Goal: Task Accomplishment & Management: Manage account settings

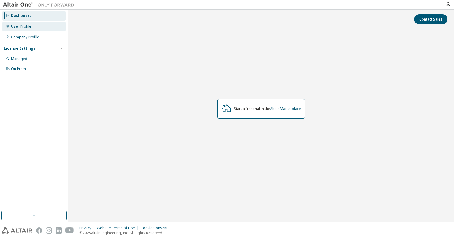
click at [21, 26] on div "User Profile" at bounding box center [21, 26] width 20 height 5
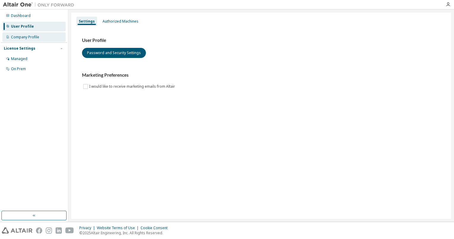
click at [21, 36] on div "Company Profile" at bounding box center [25, 37] width 28 height 5
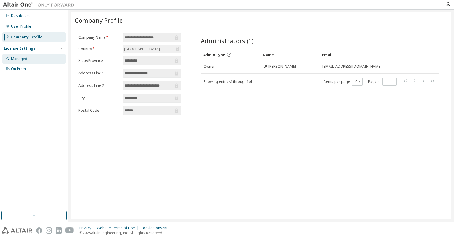
click at [25, 60] on div "Managed" at bounding box center [19, 58] width 16 height 5
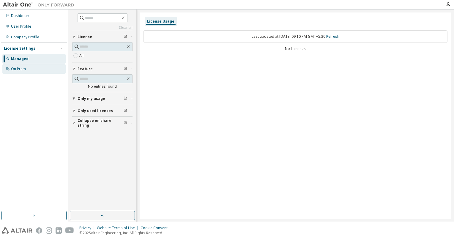
click at [21, 67] on div "On Prem" at bounding box center [18, 69] width 15 height 5
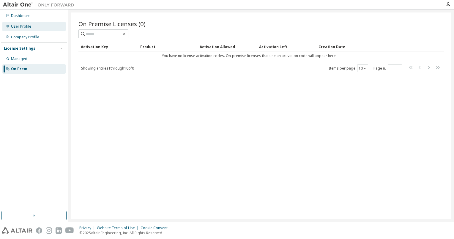
click at [23, 23] on div "User Profile" at bounding box center [33, 27] width 63 height 10
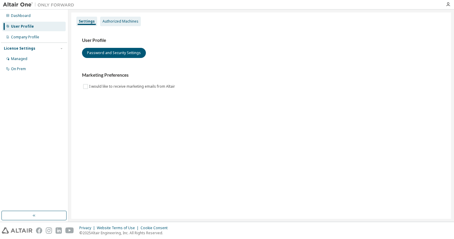
click at [109, 20] on div "Authorized Machines" at bounding box center [120, 21] width 36 height 5
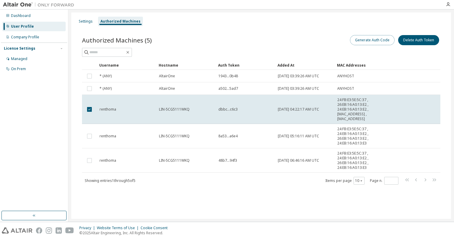
click at [366, 43] on button "Generate Auth Code" at bounding box center [372, 40] width 45 height 10
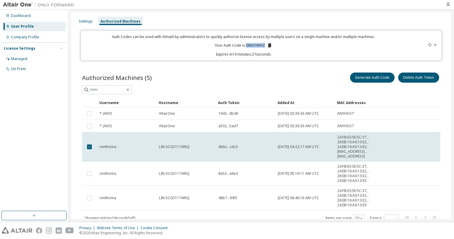
drag, startPoint x: 245, startPoint y: 45, endPoint x: 263, endPoint y: 45, distance: 18.4
click at [263, 45] on p "Your Auth Code is: 0WGY9VHZ" at bounding box center [243, 45] width 57 height 5
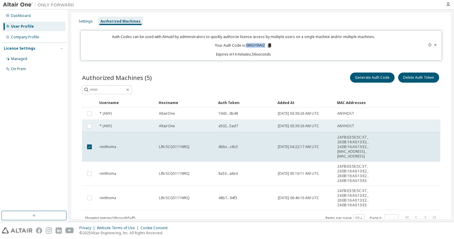
copy p "0WGY9VHZ"
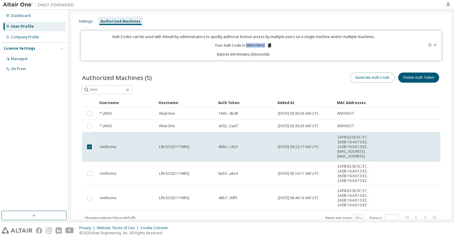
click at [378, 78] on button "Generate Auth Code" at bounding box center [372, 77] width 45 height 10
click at [355, 78] on button "Generate Auth Code" at bounding box center [372, 77] width 45 height 10
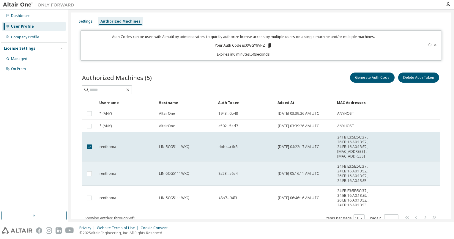
click at [344, 170] on span "24:FB:E3:5E:5C:37 , 24:EB:16:A0:13:E2 , 26:EB:16:A0:13:E2 , 24:EB:16:A0:13:E3" at bounding box center [356, 173] width 39 height 19
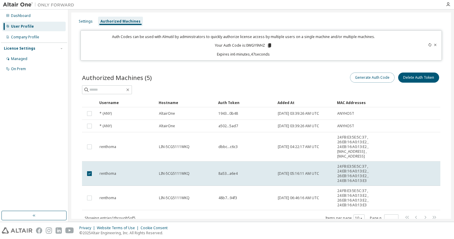
click at [350, 77] on button "Generate Auth Code" at bounding box center [372, 77] width 45 height 10
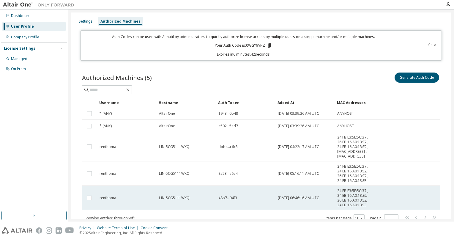
click at [94, 199] on td at bounding box center [89, 198] width 15 height 24
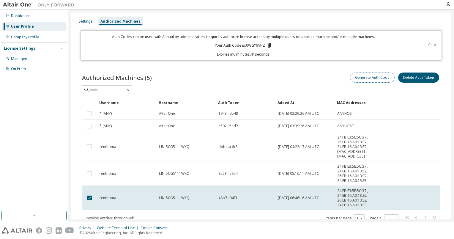
click at [362, 76] on button "Generate Auth Code" at bounding box center [372, 77] width 45 height 10
click at [419, 80] on button "Delete Auth Token" at bounding box center [418, 77] width 41 height 10
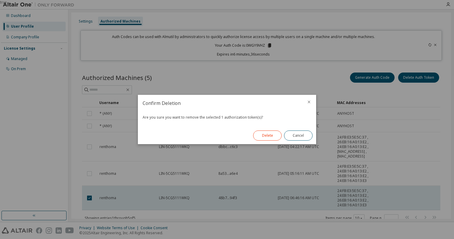
click at [268, 135] on button "Delete" at bounding box center [267, 135] width 29 height 10
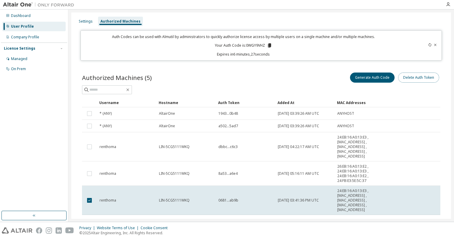
click at [405, 78] on button "Delete Auth Token" at bounding box center [418, 77] width 41 height 10
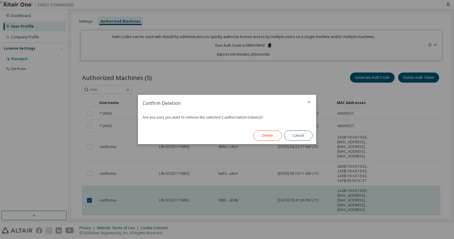
click at [270, 137] on button "Delete" at bounding box center [267, 135] width 29 height 10
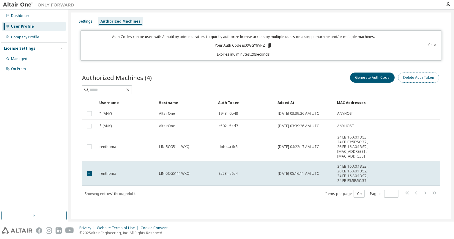
click at [411, 80] on button "Delete Auth Token" at bounding box center [418, 77] width 41 height 10
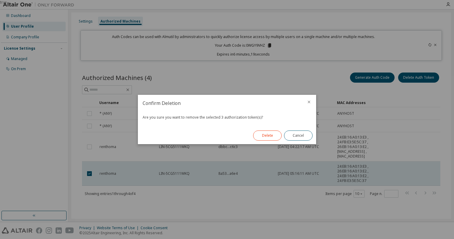
click at [266, 140] on button "Delete" at bounding box center [267, 135] width 29 height 10
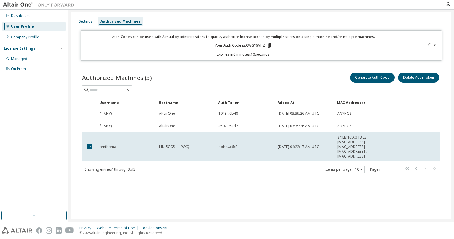
click at [326, 74] on div "Generate Auth Code Delete Auth Token" at bounding box center [350, 77] width 179 height 12
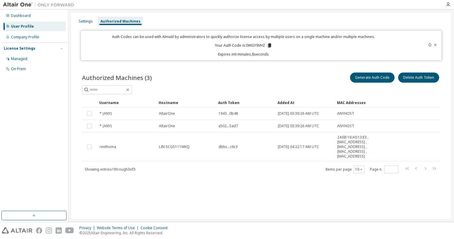
click at [219, 202] on div "Settings Authorized Machines Auth Codes can be used with Almutil by administrat…" at bounding box center [260, 115] width 379 height 206
click at [365, 78] on button "Generate Auth Code" at bounding box center [372, 77] width 45 height 10
click at [252, 45] on p "Your Auth Code is: 0WGY9VHZ" at bounding box center [243, 45] width 57 height 5
copy p "0WGY9VHZ"
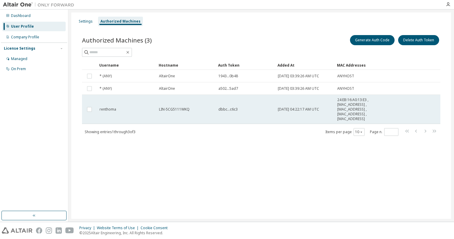
click at [218, 103] on td "dbbc...c6c3" at bounding box center [245, 109] width 59 height 29
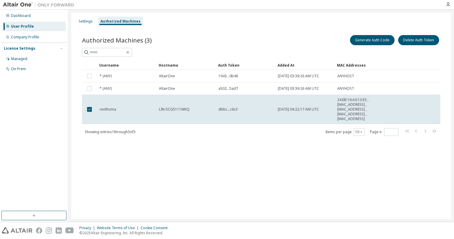
click at [171, 150] on div "Authorized Machines (3) Generate Auth Code Delete Auth Token Clear Load Save Sa…" at bounding box center [261, 89] width 372 height 125
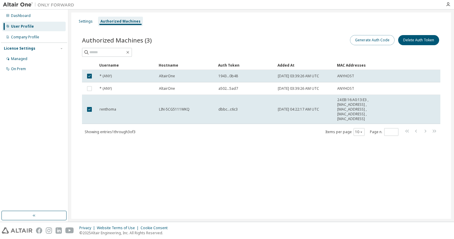
click at [368, 41] on button "Generate Auth Code" at bounding box center [372, 40] width 45 height 10
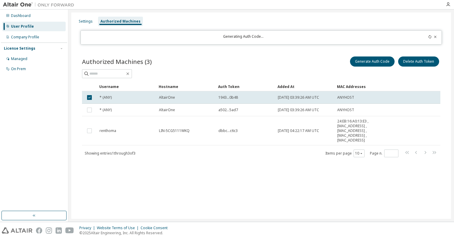
click at [151, 199] on div "Settings Authorized Machines Generating Auth Code... Authorized Machines (3) Ge…" at bounding box center [260, 115] width 379 height 206
click at [381, 62] on button "Generate Auth Code" at bounding box center [372, 61] width 45 height 10
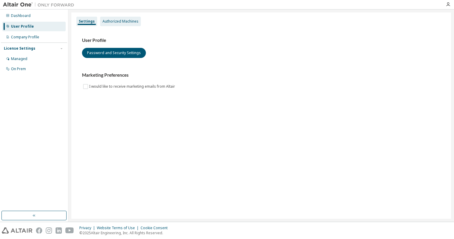
click at [115, 23] on div "Authorized Machines" at bounding box center [120, 21] width 36 height 5
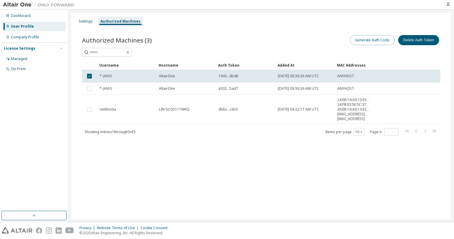
click at [363, 42] on button "Generate Auth Code" at bounding box center [372, 40] width 45 height 10
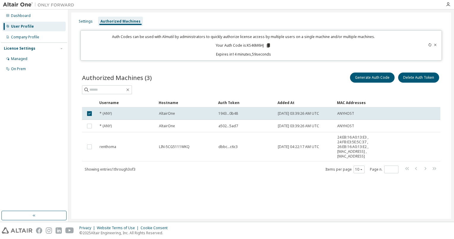
click at [254, 43] on p "Your Auth Code is: KS46M6HJ" at bounding box center [243, 45] width 55 height 5
copy p "KS46M6HJ"
click at [295, 181] on div "Authorized Machines (3) Generate Auth Code Delete Auth Token Clear Load Save Sa…" at bounding box center [261, 126] width 372 height 125
click at [252, 44] on p "Your Auth Code is: KS46M6HJ" at bounding box center [243, 45] width 55 height 5
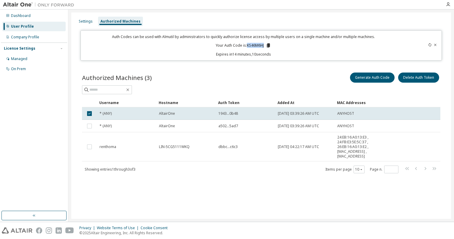
click at [252, 44] on p "Your Auth Code is: KS46M6HJ" at bounding box center [243, 45] width 55 height 5
copy p "KS46M6HJ"
click at [333, 76] on div "Generate Auth Code Delete Auth Token" at bounding box center [350, 77] width 179 height 12
click at [418, 77] on button "Delete Auth Token" at bounding box center [418, 77] width 41 height 10
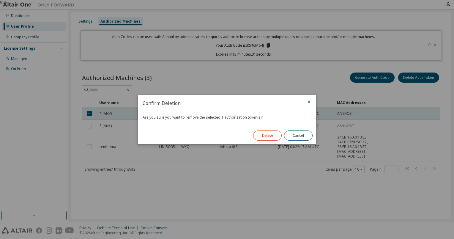
click at [274, 139] on button "Delete" at bounding box center [267, 135] width 29 height 10
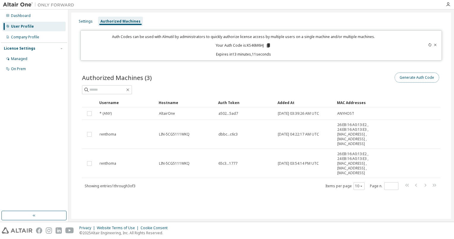
click at [410, 79] on button "Generate Auth Code" at bounding box center [416, 77] width 45 height 10
click at [253, 44] on p "Your Auth Code is: KS46M6HJ" at bounding box center [243, 45] width 55 height 5
copy p "KS46M6HJ"
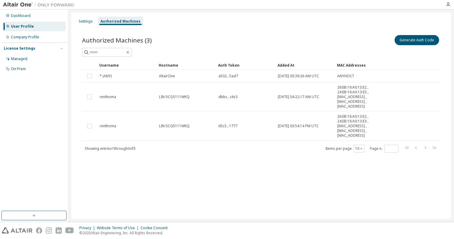
click at [195, 169] on div "Settings Authorized Machines Authorized Machines (3) Generate Auth Code Clear L…" at bounding box center [260, 115] width 379 height 206
click at [90, 23] on div "Settings" at bounding box center [86, 21] width 14 height 5
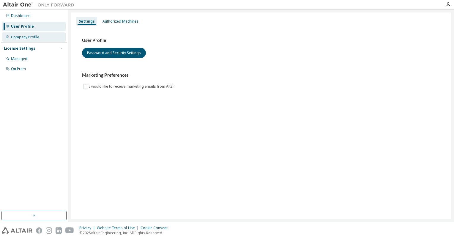
click at [21, 38] on div "Company Profile" at bounding box center [25, 37] width 28 height 5
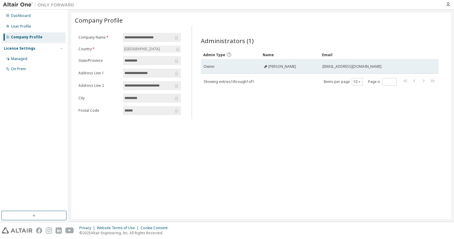
click at [238, 69] on td "Owner" at bounding box center [230, 66] width 59 height 14
click at [240, 68] on div "Owner" at bounding box center [230, 66] width 54 height 5
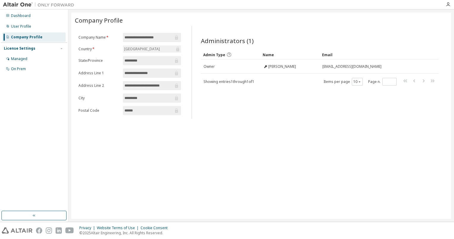
click at [28, 49] on div "License Settings" at bounding box center [19, 48] width 31 height 5
click at [23, 38] on div "Company Profile" at bounding box center [26, 37] width 31 height 5
click at [21, 47] on div "License Settings" at bounding box center [19, 48] width 31 height 5
click at [23, 64] on div "On Prem" at bounding box center [33, 69] width 63 height 10
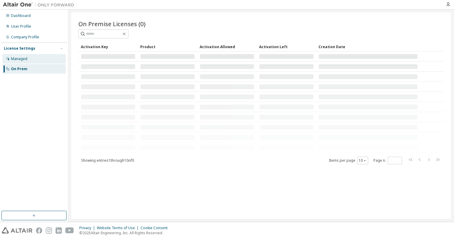
click at [21, 58] on div "Managed" at bounding box center [19, 58] width 16 height 5
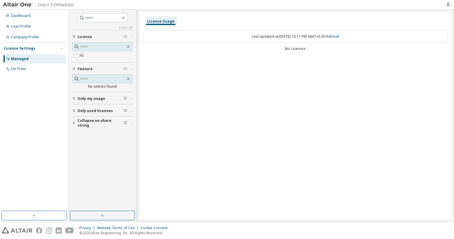
click at [235, 40] on div "Last updated at: [DATE] 10:11 PM GMT+5:30 Refresh" at bounding box center [295, 36] width 304 height 12
click at [94, 49] on input "text" at bounding box center [103, 47] width 46 height 6
click at [88, 99] on span "Only my usage" at bounding box center [91, 98] width 28 height 5
click at [77, 131] on button "Only used licenses" at bounding box center [102, 127] width 60 height 13
click at [109, 18] on input "text" at bounding box center [103, 18] width 36 height 6
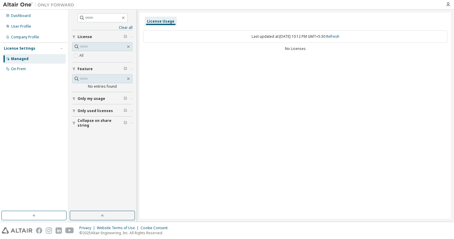
click at [175, 68] on div "License Usage Last updated at: [DATE] 10:12 PM GMT+5:30 Refresh No Licenses" at bounding box center [295, 115] width 311 height 206
click at [27, 70] on div "On Prem" at bounding box center [33, 69] width 63 height 10
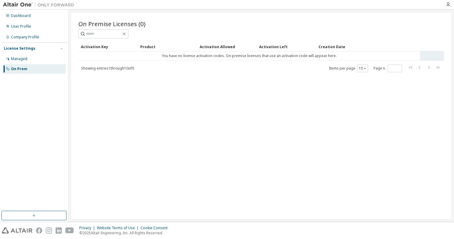
click at [206, 56] on td "You have no license activation codes. On-premise licenses that use an activatio…" at bounding box center [248, 55] width 341 height 9
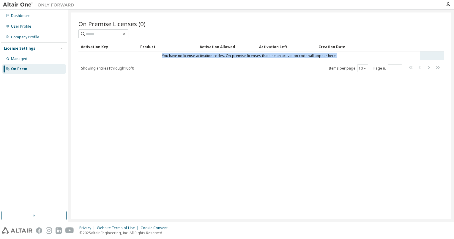
click at [206, 56] on td "You have no license activation codes. On-premise licenses that use an activatio…" at bounding box center [248, 55] width 341 height 9
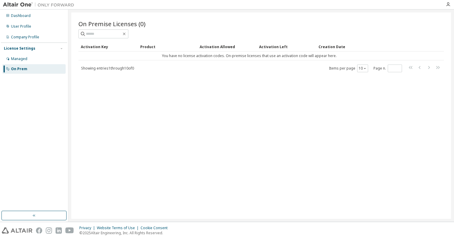
drag, startPoint x: 206, startPoint y: 56, endPoint x: 209, endPoint y: 67, distance: 11.0
click at [209, 67] on div "Showing entries 1 through 10 of 0 Items per page 10 Page n. *" at bounding box center [260, 68] width 365 height 9
click at [37, 38] on div "Company Profile" at bounding box center [25, 37] width 28 height 5
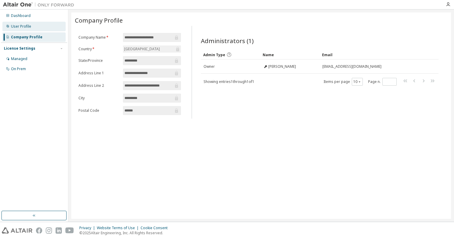
click at [41, 25] on div "User Profile" at bounding box center [33, 27] width 63 height 10
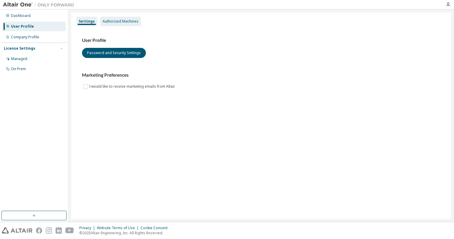
click at [121, 23] on div "Authorized Machines" at bounding box center [120, 21] width 36 height 5
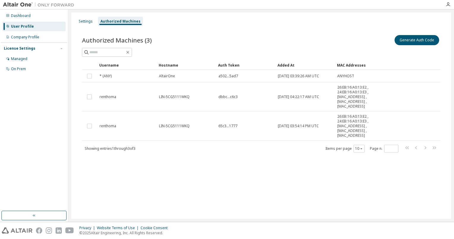
click at [246, 167] on div "Settings Authorized Machines Authorized Machines (3) Generate Auth Code Clear L…" at bounding box center [260, 115] width 379 height 206
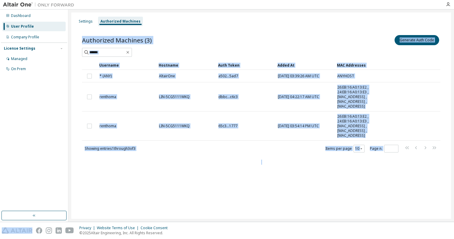
click at [246, 167] on div "Settings Authorized Machines Authorized Machines (3) Generate Auth Code Clear L…" at bounding box center [260, 115] width 379 height 206
